Goal: Check status: Check status

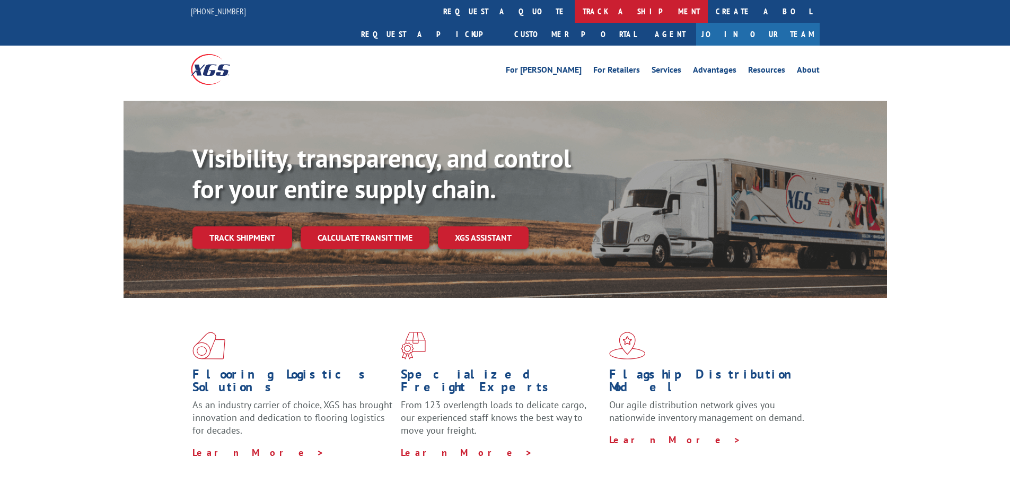
click at [575, 10] on link "track a shipment" at bounding box center [641, 11] width 133 height 23
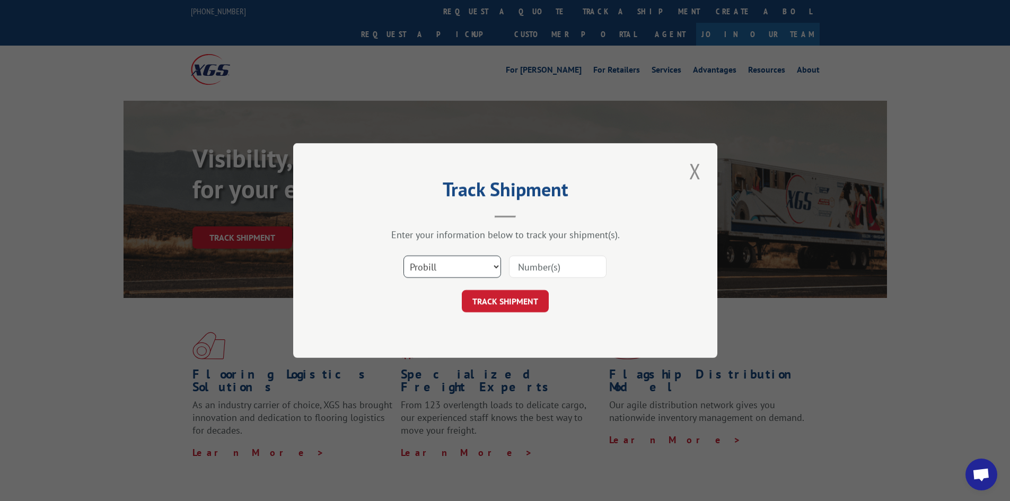
click at [417, 270] on select "Select category... Probill BOL PO" at bounding box center [453, 267] width 98 height 22
select select "bol"
click at [404, 256] on select "Select category... Probill BOL PO" at bounding box center [453, 267] width 98 height 22
drag, startPoint x: 531, startPoint y: 267, endPoint x: 527, endPoint y: 292, distance: 25.8
click at [531, 267] on input at bounding box center [558, 267] width 98 height 22
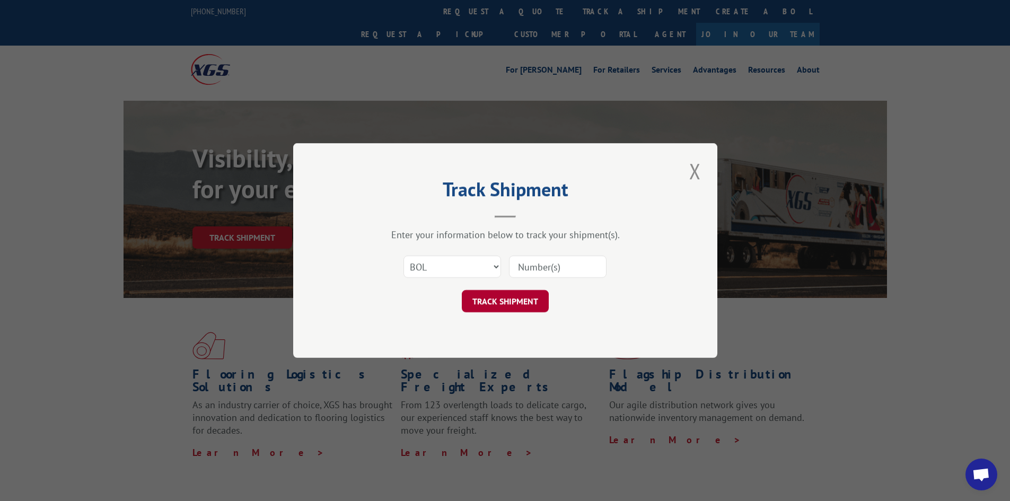
paste input "6100042520"
type input "6100042520"
click at [519, 305] on button "TRACK SHIPMENT" at bounding box center [505, 301] width 87 height 22
